Goal: Information Seeking & Learning: Learn about a topic

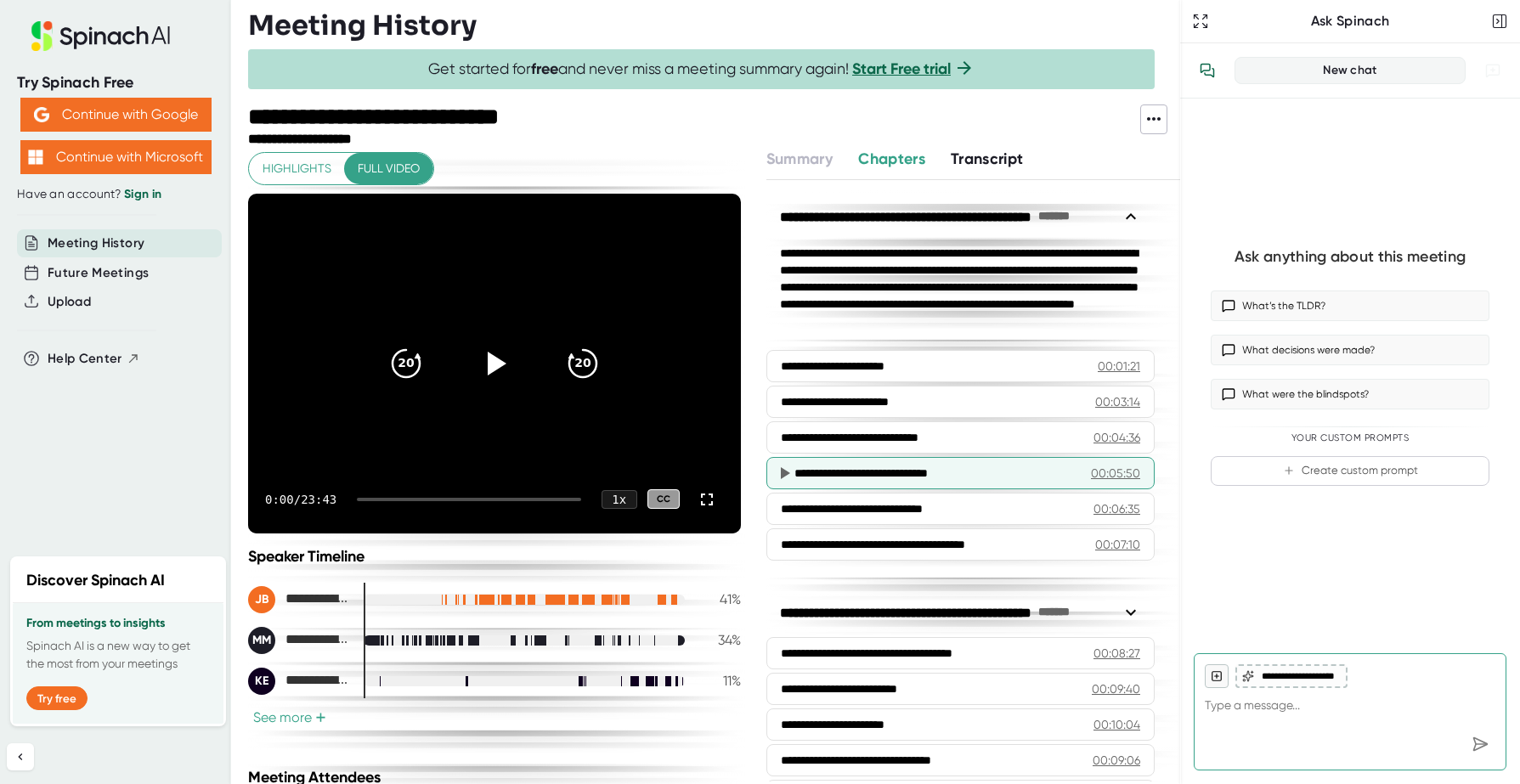
click at [1118, 471] on div "00:05:50" at bounding box center [1115, 472] width 49 height 17
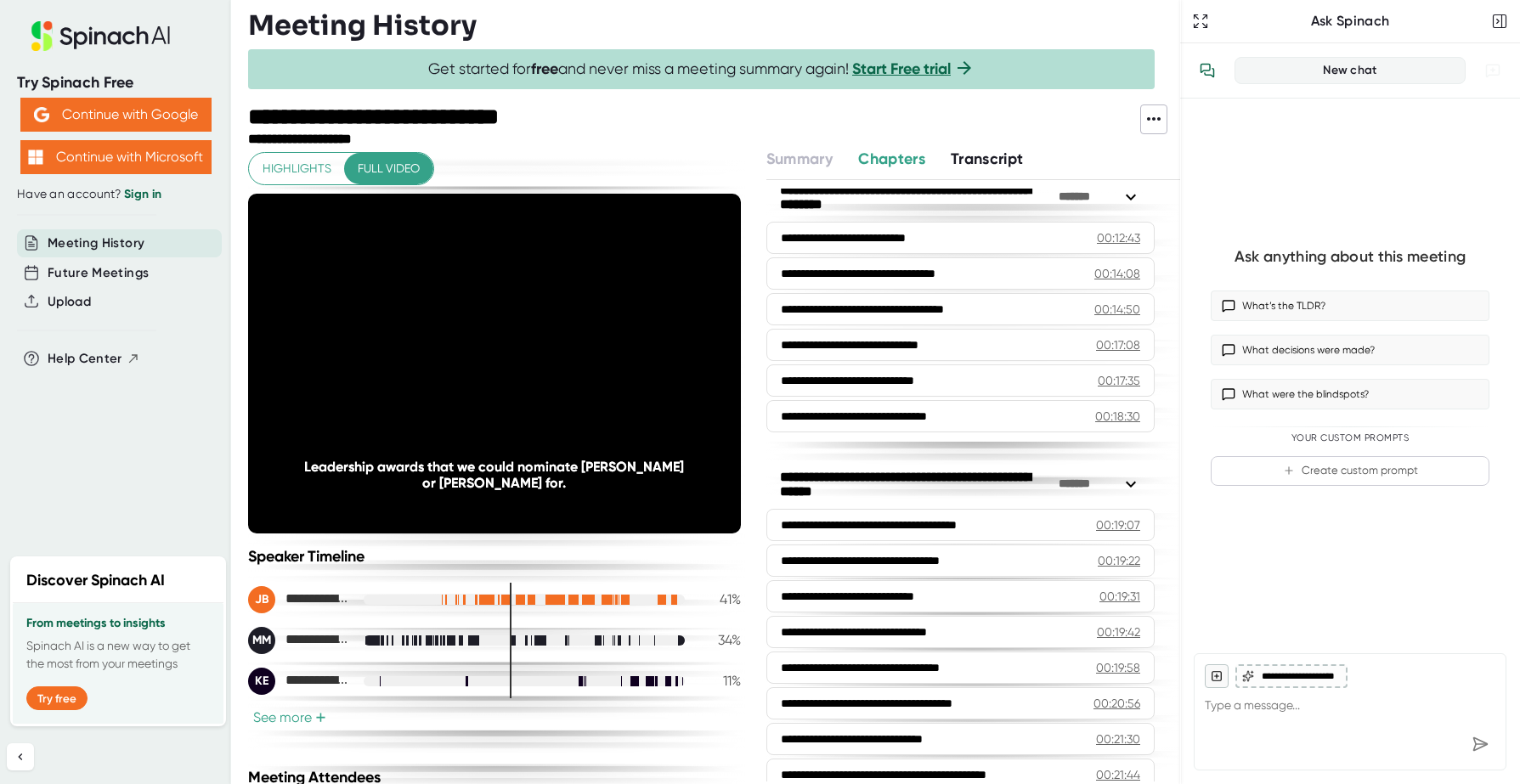
scroll to position [771, 0]
